Goal: Task Accomplishment & Management: Manage account settings

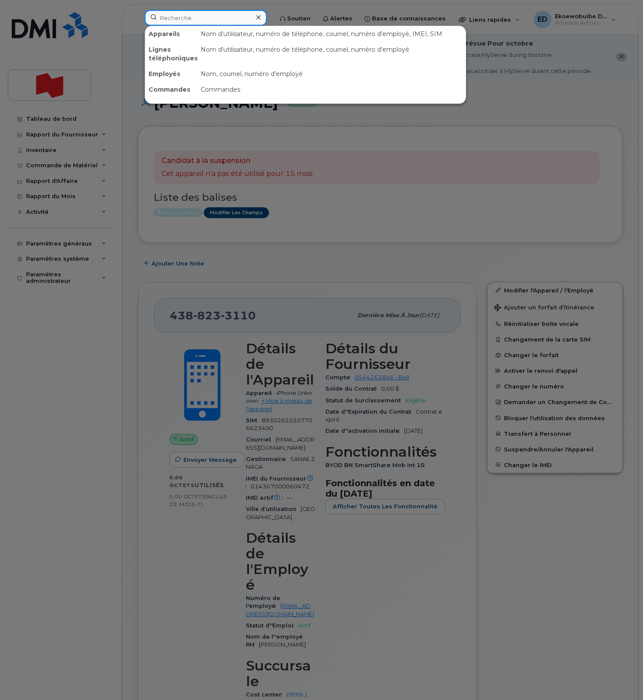
click at [221, 19] on input at bounding box center [206, 18] width 122 height 16
paste input "[PHONE_NUMBER]"
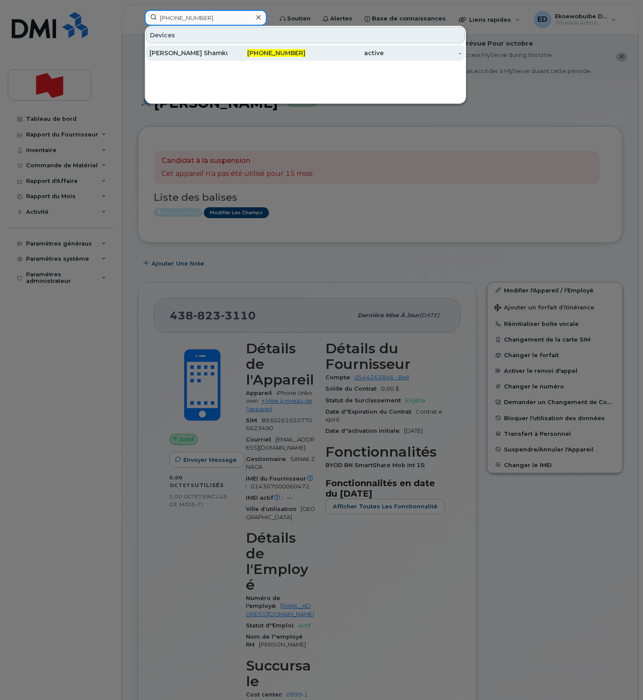
type input "438-869-4366"
drag, startPoint x: 181, startPoint y: 54, endPoint x: 241, endPoint y: 60, distance: 60.6
click at [181, 54] on div "Shoba Lobo Shamku" at bounding box center [188, 53] width 78 height 9
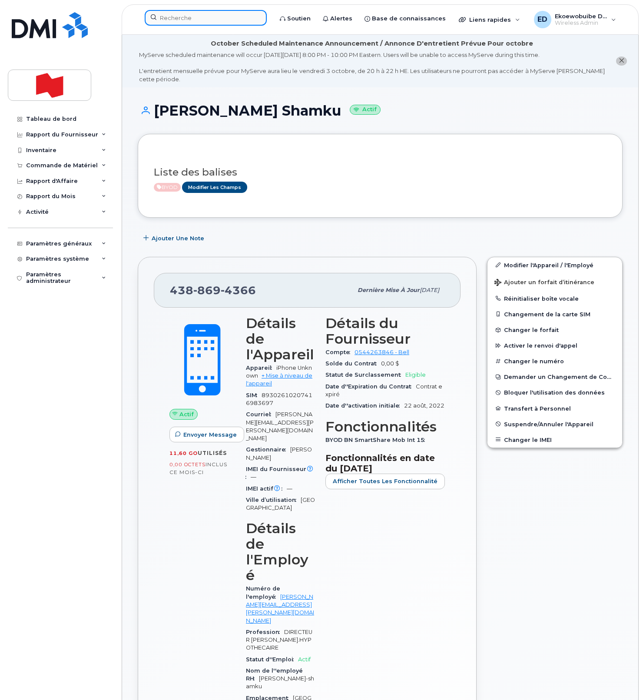
click at [175, 16] on input at bounding box center [206, 18] width 122 height 16
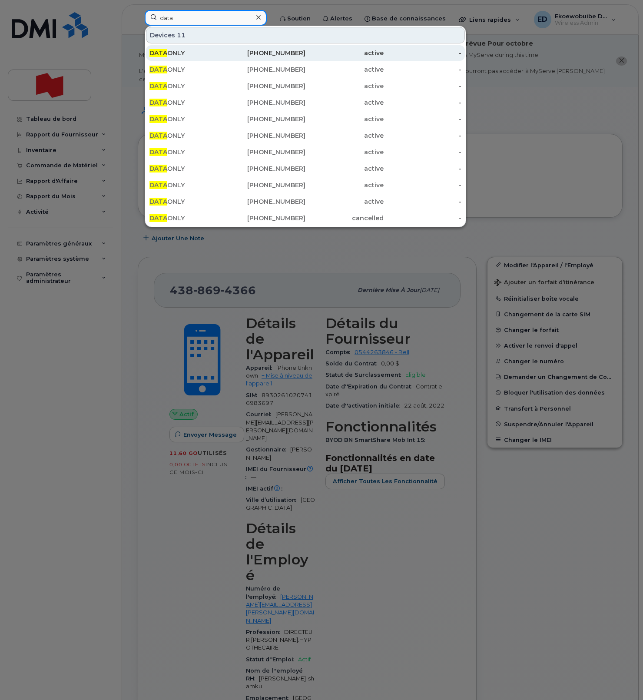
type input "data"
click at [189, 54] on div "DATA ONLY" at bounding box center [188, 53] width 78 height 9
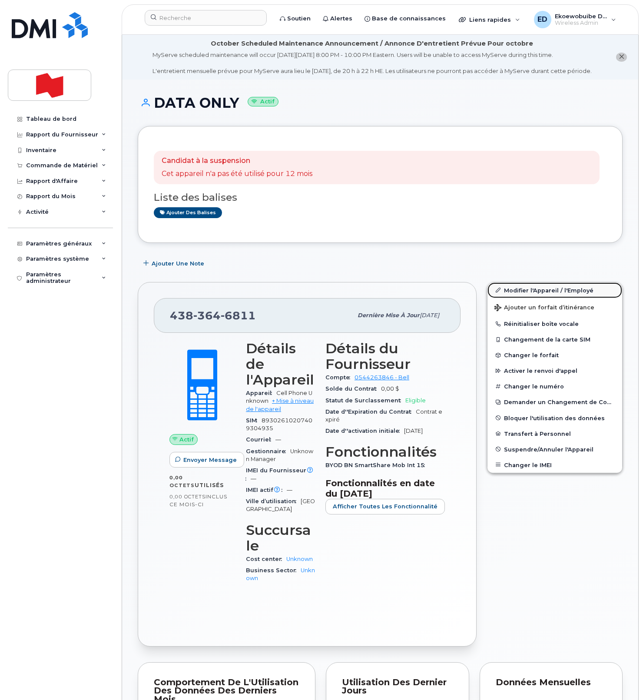
click at [514, 298] on link "Modifier l'Appareil / l'Employé" at bounding box center [554, 290] width 135 height 16
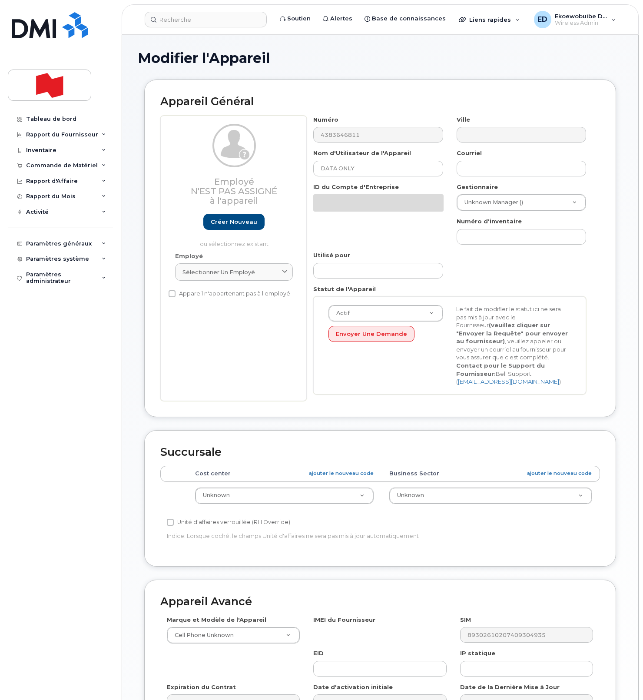
select select "22916206"
click at [377, 169] on input "DATA ONLY" at bounding box center [377, 169] width 129 height 16
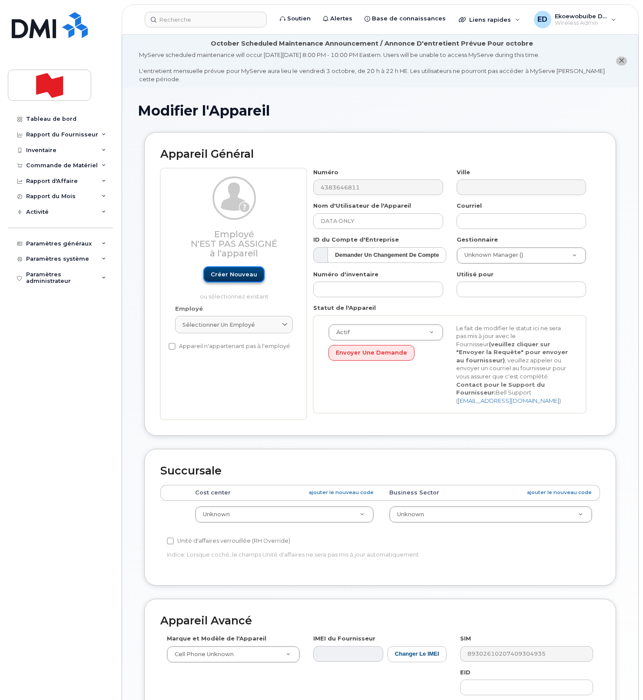
click at [237, 272] on link "Créer nouveau" at bounding box center [233, 274] width 61 height 16
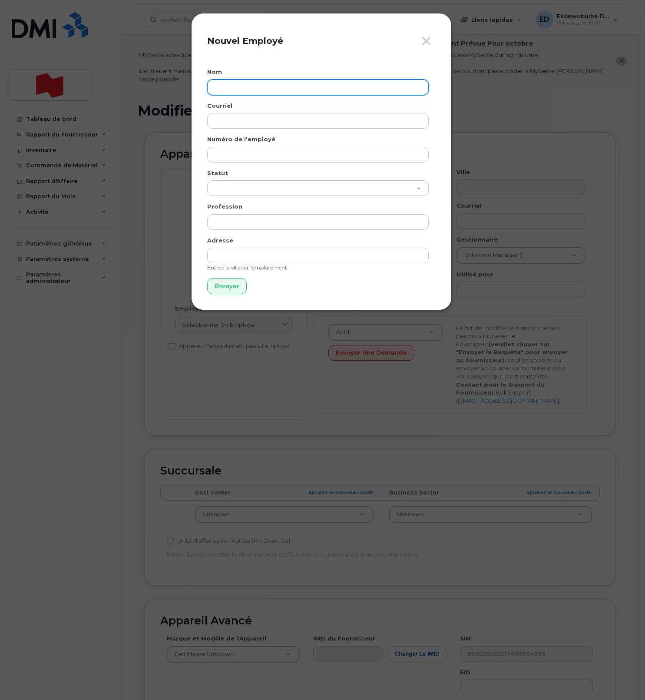
click at [246, 84] on input "text" at bounding box center [317, 87] width 221 height 16
paste input "Maryse Sabourin"
type input "Maryse Sabourin"
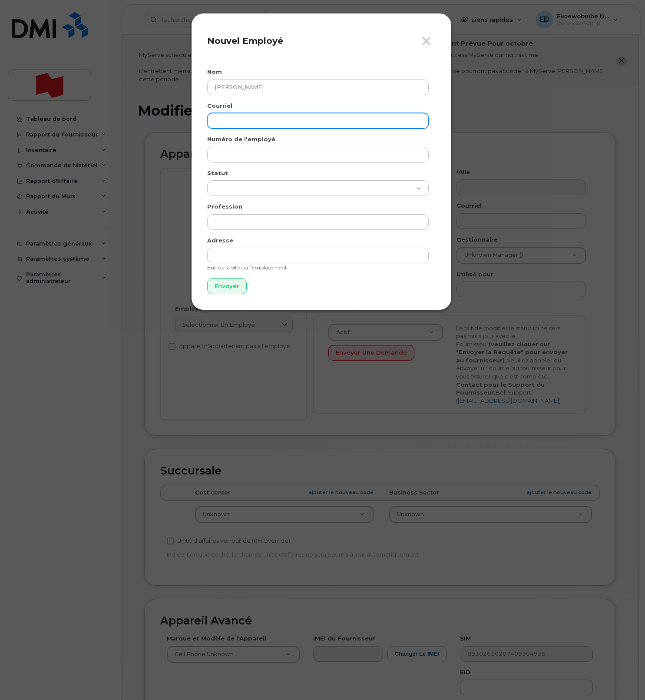
click at [257, 122] on input "email" at bounding box center [317, 121] width 221 height 16
paste input "Maryse.Sabourin@bnc.ca"
type input "Maryse.Sabourin@bnc.ca"
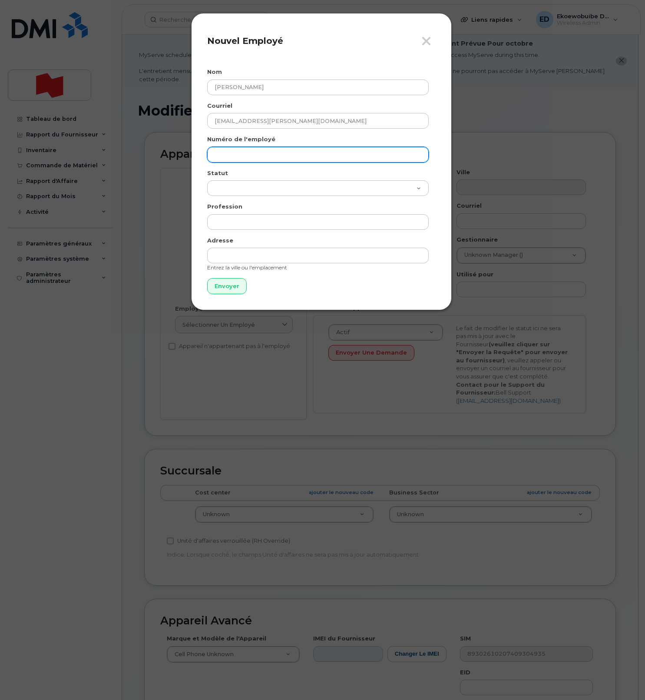
click at [238, 161] on input "text" at bounding box center [317, 155] width 221 height 16
paste input "Maryse.Sabourin@bnc.ca"
type input "Maryse.Sabourin@bnc.ca"
drag, startPoint x: 219, startPoint y: 287, endPoint x: 226, endPoint y: 288, distance: 6.7
click at [219, 287] on input "Envoyer" at bounding box center [227, 286] width 40 height 16
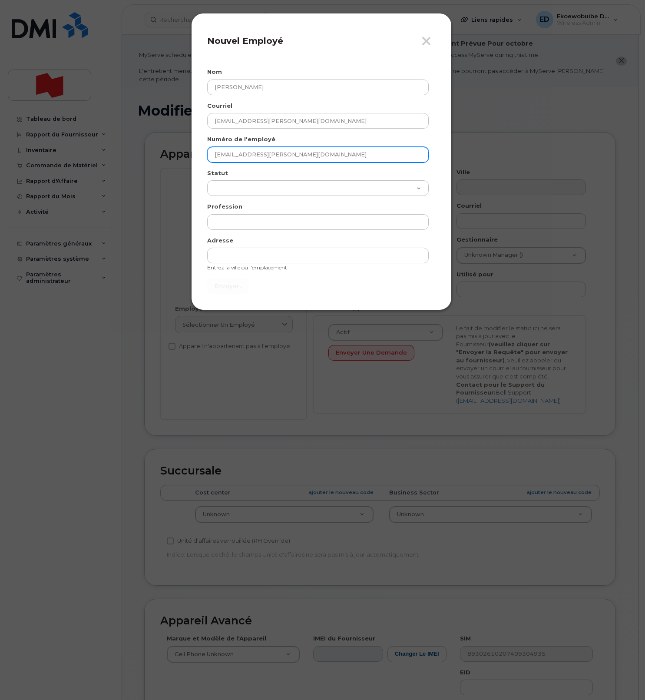
type input "Envoyer"
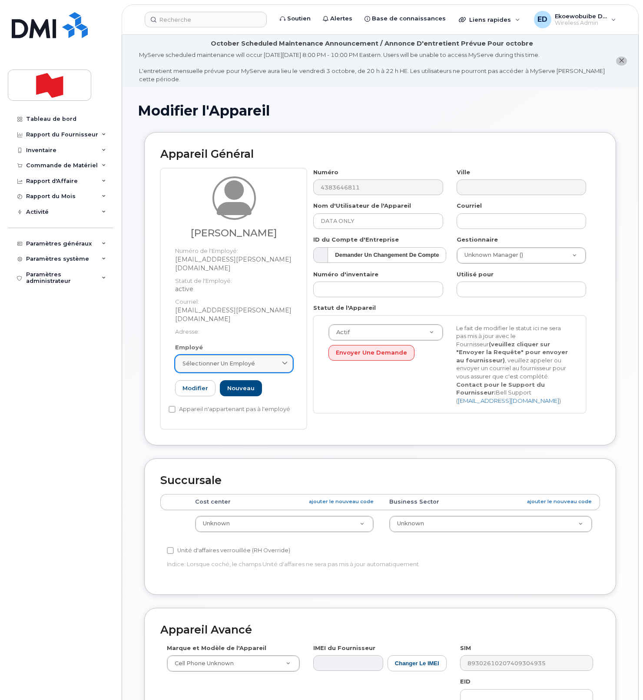
click at [245, 355] on link "Sélectionner un employé" at bounding box center [234, 363] width 118 height 17
paste input "Maryse.Sabourin@bnc.ca"
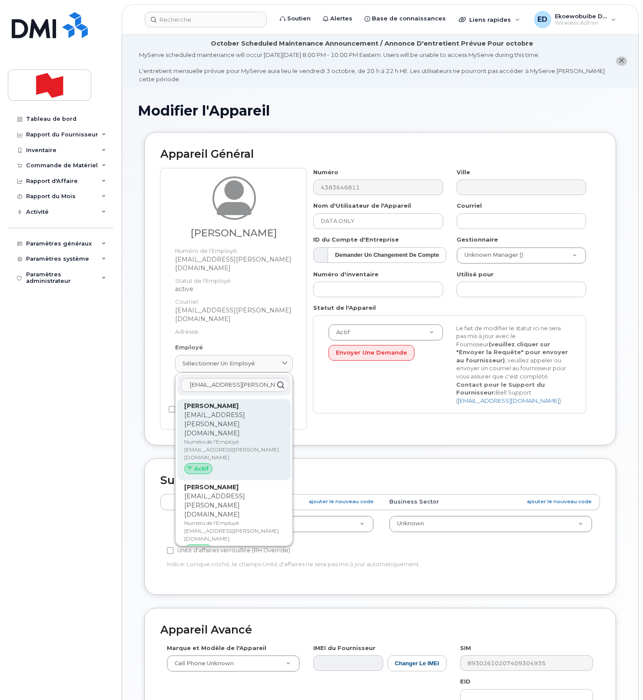
type input "Maryse.Sabourin@bnc.ca"
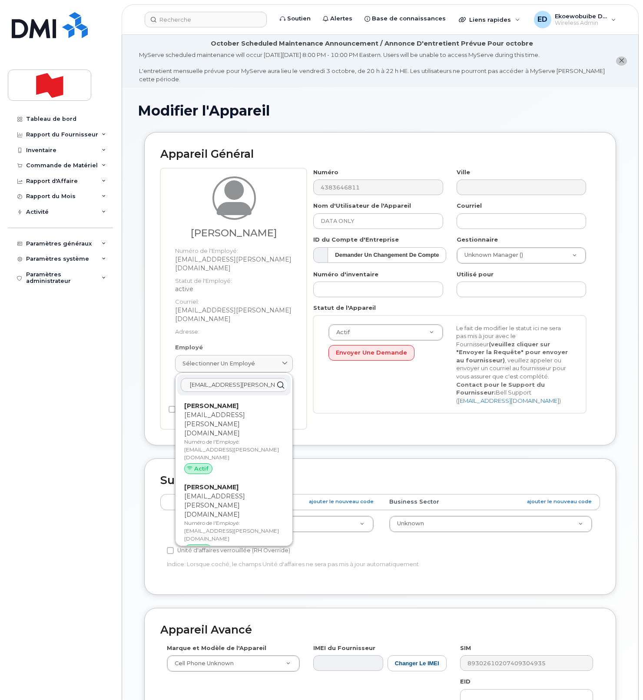
click at [225, 438] on p "Numéro de l'Employé: maryse.sabourin@bnc.ca" at bounding box center [233, 449] width 99 height 23
type input "maryse.sabourin@bnc.ca"
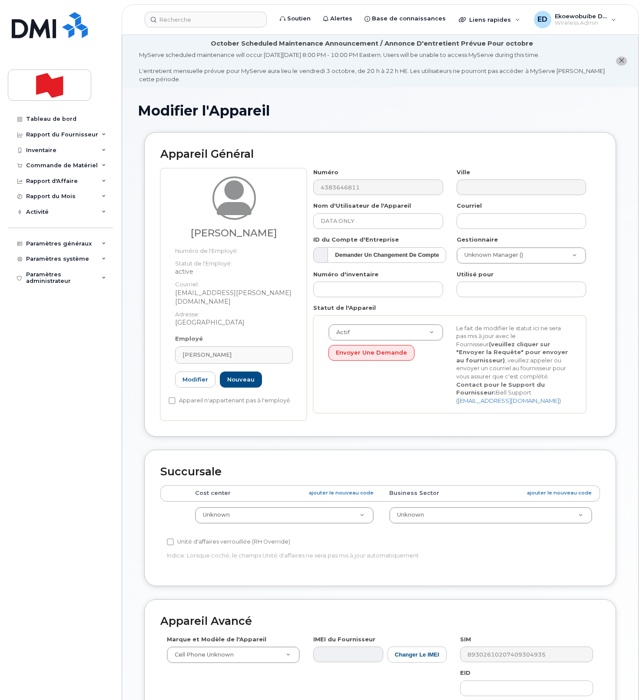
drag, startPoint x: 374, startPoint y: 114, endPoint x: 268, endPoint y: 80, distance: 112.2
click at [365, 110] on h1 "Modifier l'Appareil" at bounding box center [380, 110] width 485 height 15
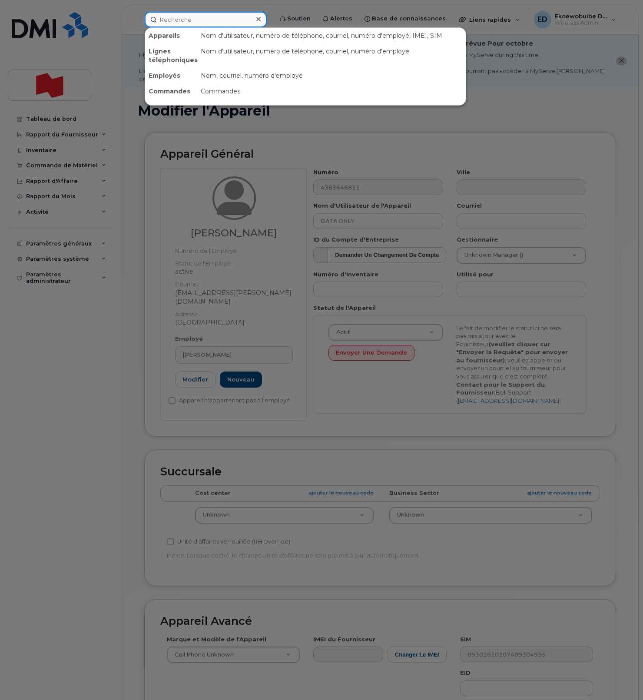
click at [194, 24] on input at bounding box center [206, 20] width 122 height 16
paste input "Maryse.Sabourin@bnc.ca"
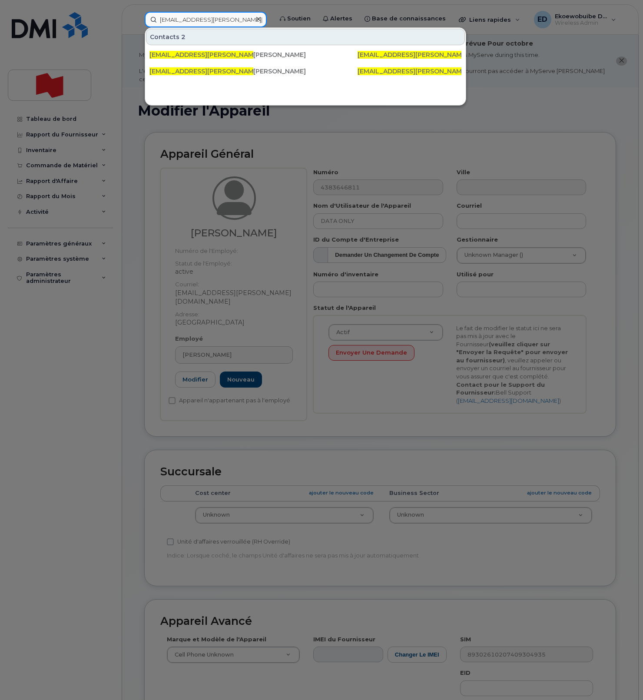
type input "Maryse.Sabourin@bnc.ca"
click at [261, 18] on icon at bounding box center [258, 19] width 4 height 7
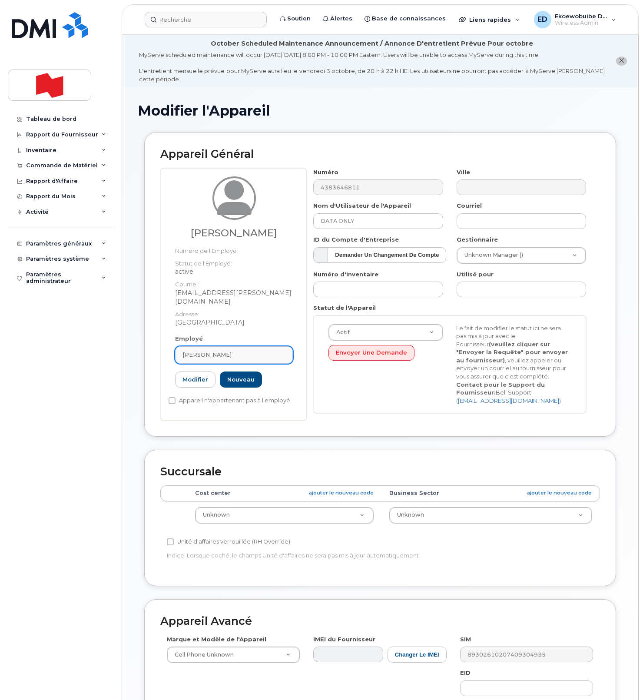
click at [256, 350] on div "MARYSE SABOURIN" at bounding box center [233, 354] width 103 height 8
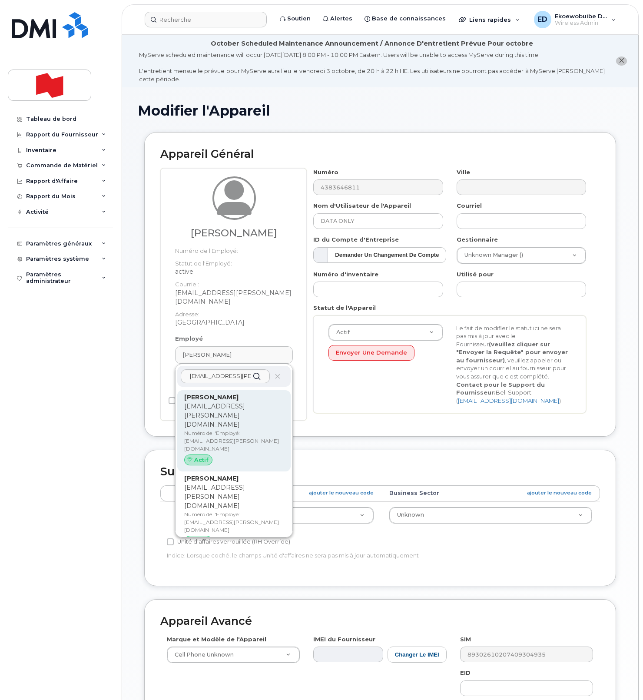
click at [228, 429] on p "Numéro de l'Employé: maryse.sabourin@bnc.ca" at bounding box center [233, 440] width 99 height 23
type input "MARYSE SABOURIN"
type input "maryse.sabourin@bnc.ca"
type input "22916643"
select select "22917077"
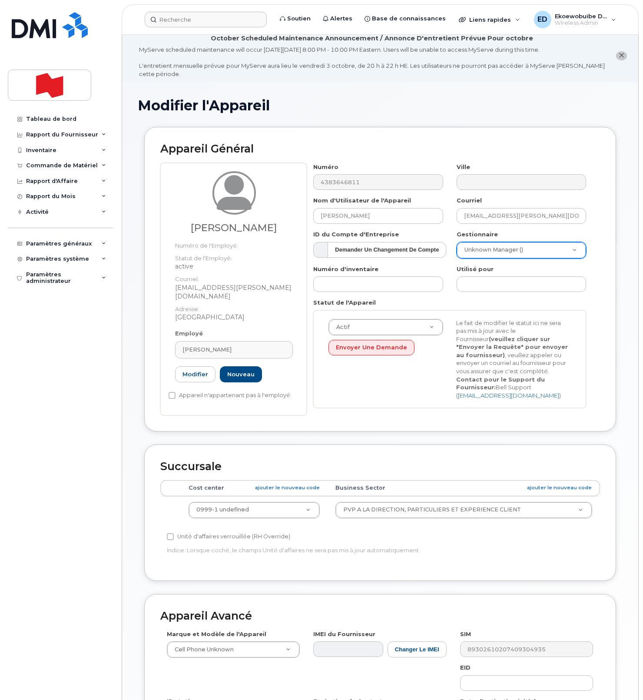
scroll to position [3, 0]
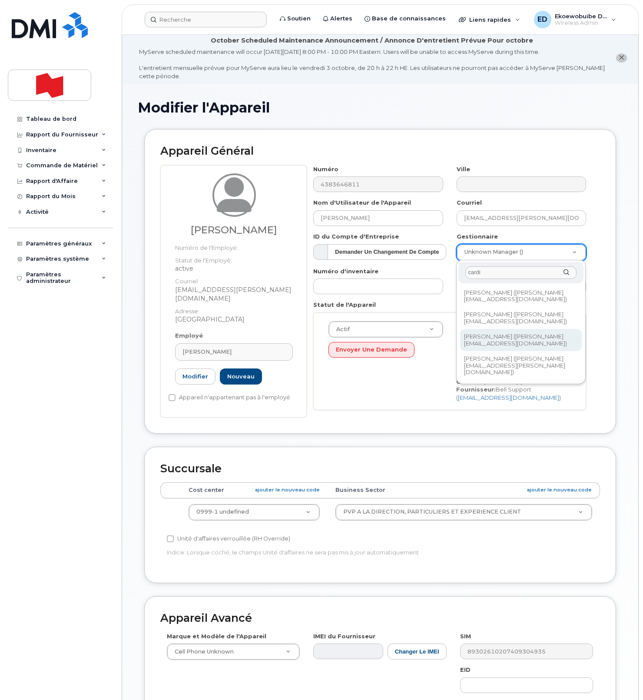
type input "cardi"
type input "1958617"
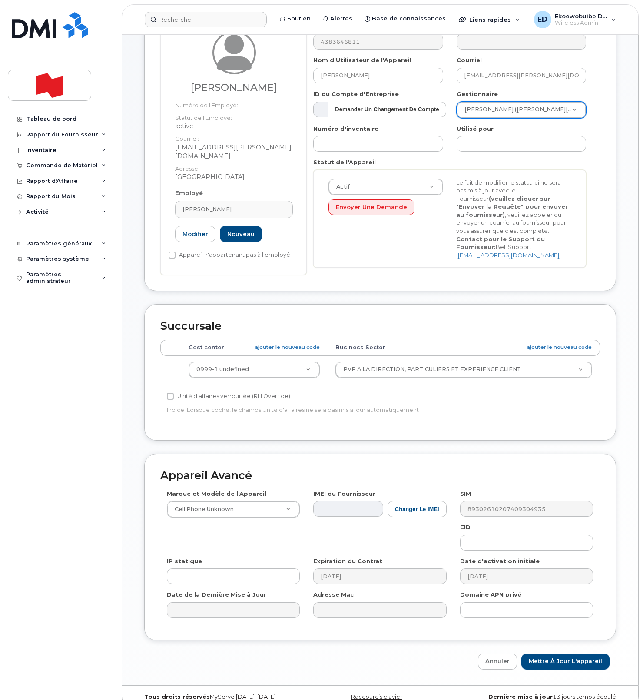
scroll to position [159, 0]
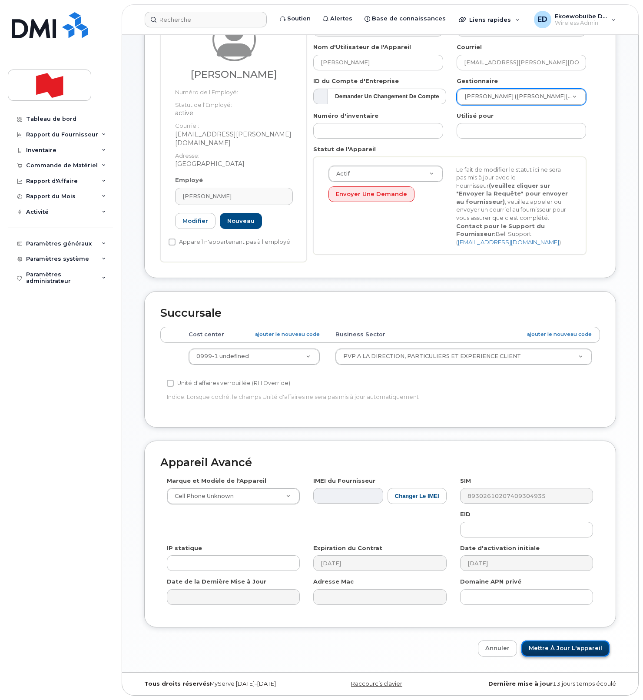
click at [551, 646] on input "Mettre à jour l'appareil" at bounding box center [565, 648] width 88 height 16
type input "Sauvegarde..."
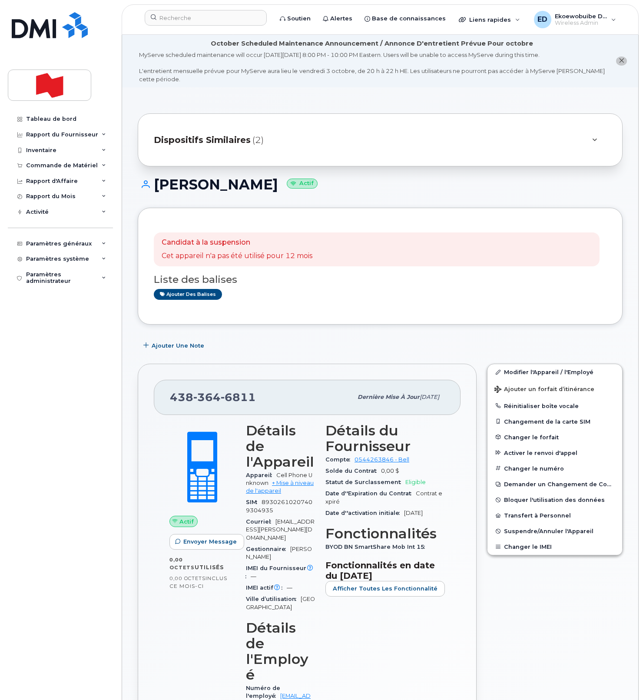
click at [264, 395] on div "438 364 6811" at bounding box center [261, 397] width 182 height 18
drag, startPoint x: 246, startPoint y: 398, endPoint x: 165, endPoint y: 404, distance: 80.6
click at [165, 404] on div "438 364 6811 Dernière mise à jour 02 oct., 2025" at bounding box center [307, 397] width 307 height 35
copy span "438 364 6811"
drag, startPoint x: 298, startPoint y: 187, endPoint x: 155, endPoint y: 189, distance: 143.3
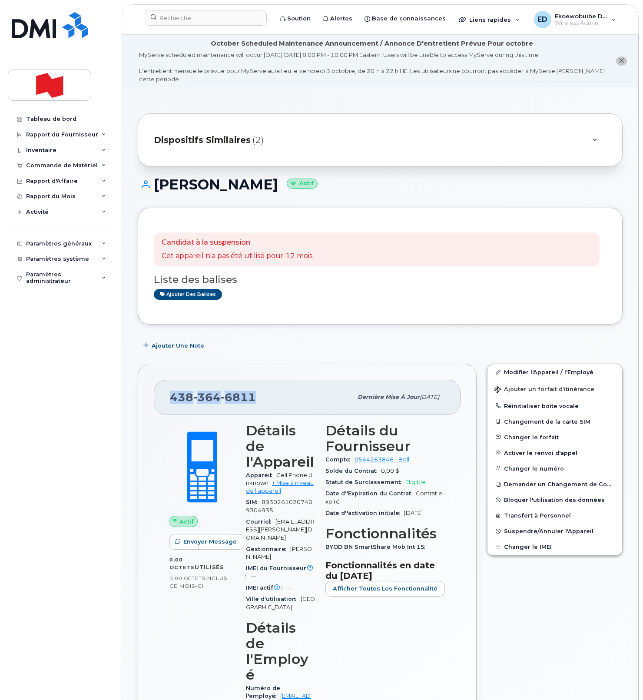
click at [155, 189] on h1 "MARYSE SABOURIN Actif" at bounding box center [380, 184] width 485 height 15
copy h1 "MARYSE SABOURIN"
click at [183, 19] on input at bounding box center [206, 18] width 122 height 16
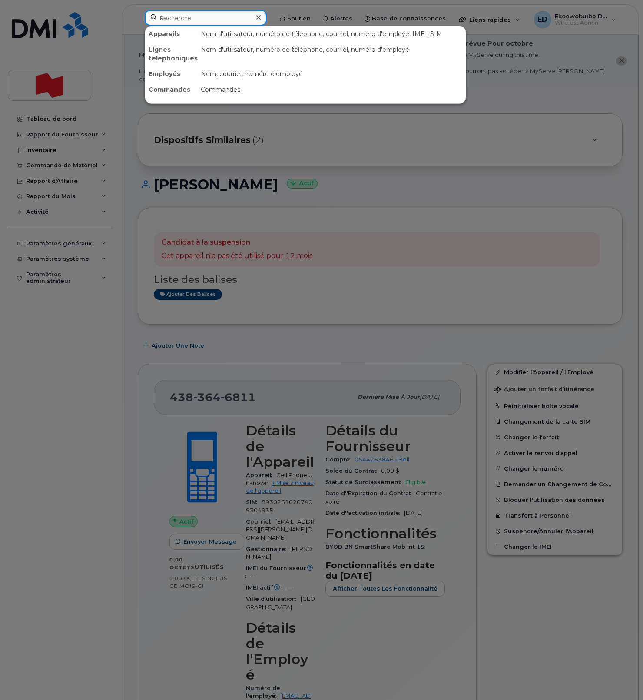
paste input "[PERSON_NAME]"
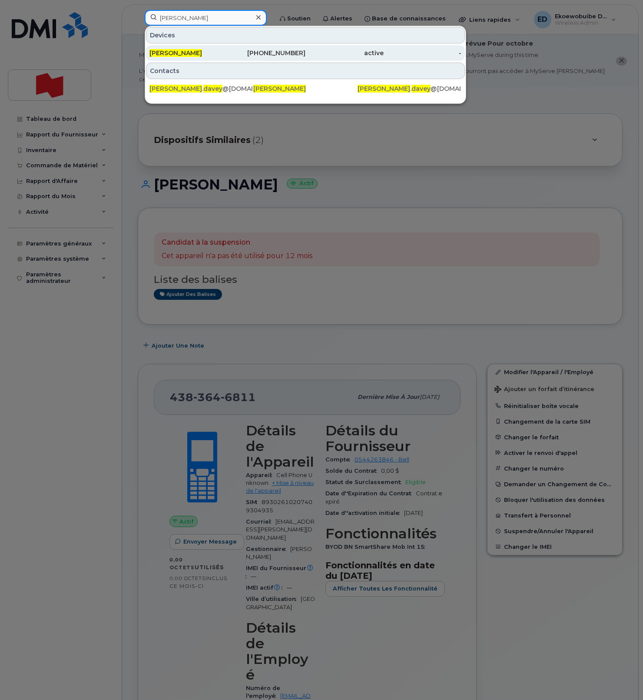
type input "[PERSON_NAME]"
click at [178, 56] on span "[PERSON_NAME]" at bounding box center [175, 53] width 53 height 8
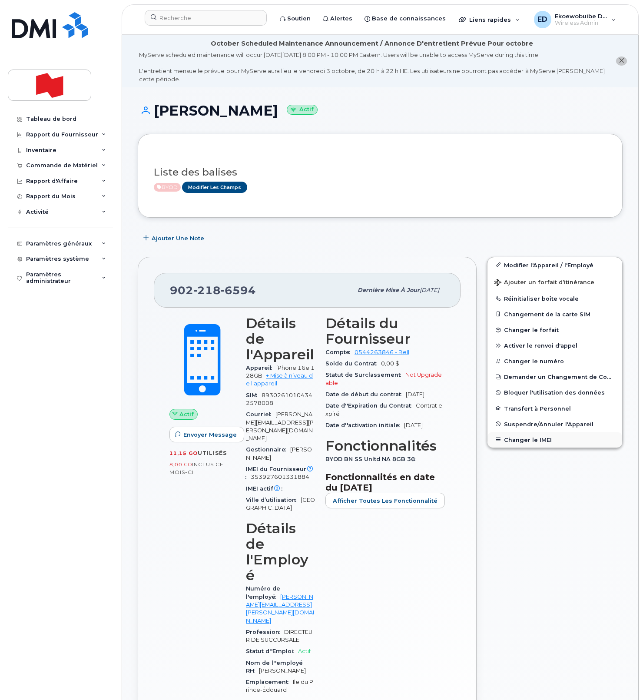
click at [517, 439] on button "Changer le IMEI" at bounding box center [554, 440] width 135 height 16
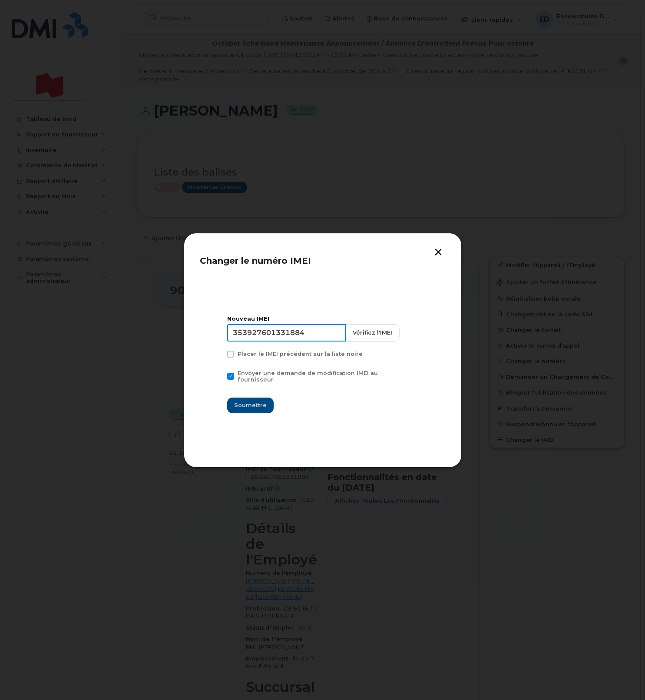
click at [278, 338] on input "353927601331884" at bounding box center [286, 332] width 119 height 17
click at [441, 254] on button "button" at bounding box center [438, 252] width 13 height 9
